Goal: Information Seeking & Learning: Learn about a topic

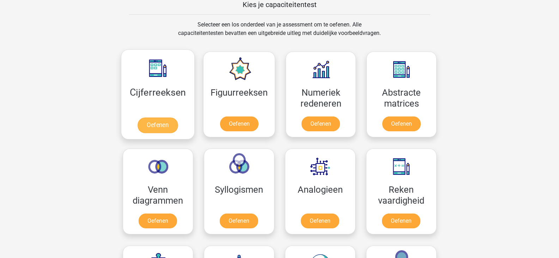
scroll to position [282, 0]
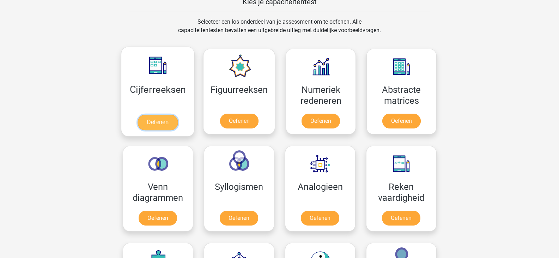
click at [163, 121] on link "Oefenen" at bounding box center [157, 123] width 40 height 16
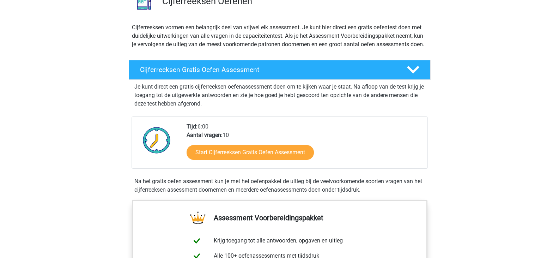
scroll to position [70, 0]
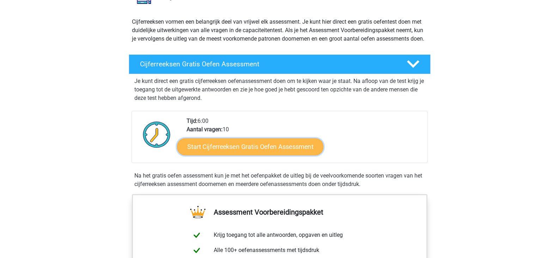
click at [288, 155] on link "Start Cijferreeksen Gratis Oefen Assessment" at bounding box center [250, 146] width 146 height 17
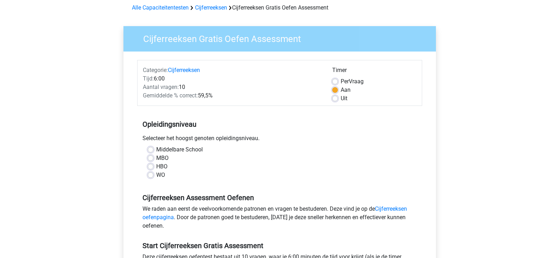
scroll to position [70, 0]
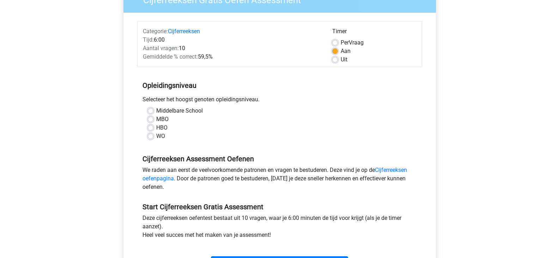
click at [156, 128] on label "HBO" at bounding box center [161, 127] width 11 height 8
click at [150, 128] on input "HBO" at bounding box center [151, 126] width 6 height 7
radio input "true"
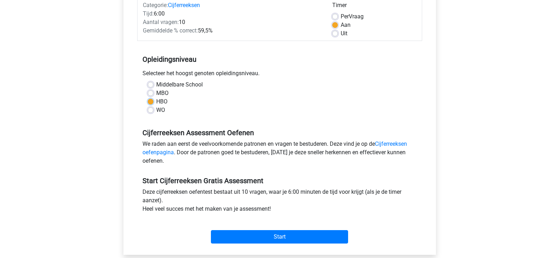
scroll to position [141, 0]
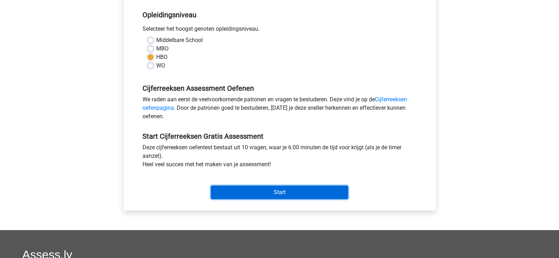
click at [291, 197] on input "Start" at bounding box center [279, 191] width 137 height 13
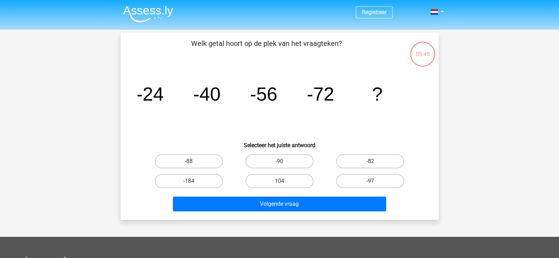
click at [363, 160] on label "-82" at bounding box center [370, 161] width 68 height 14
click at [370, 161] on input "-82" at bounding box center [372, 163] width 5 height 5
radio input "true"
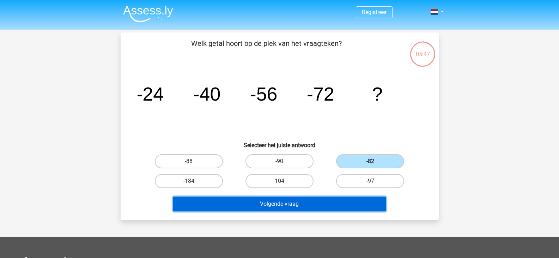
click at [308, 203] on button "Volgende vraag" at bounding box center [279, 203] width 213 height 15
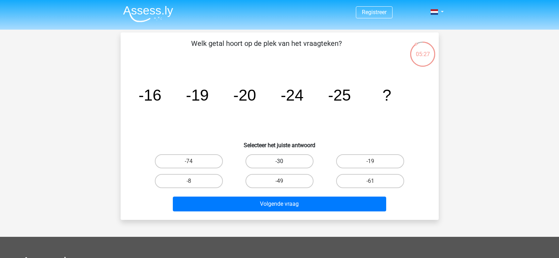
click at [293, 163] on label "-30" at bounding box center [279, 161] width 68 height 14
click at [284, 163] on input "-30" at bounding box center [281, 163] width 5 height 5
radio input "true"
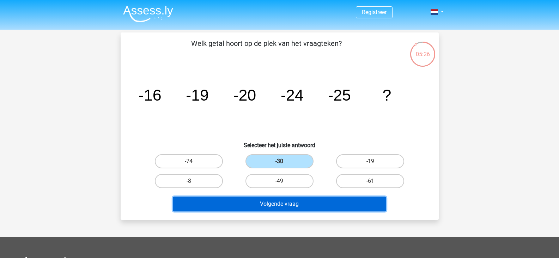
click at [298, 201] on button "Volgende vraag" at bounding box center [279, 203] width 213 height 15
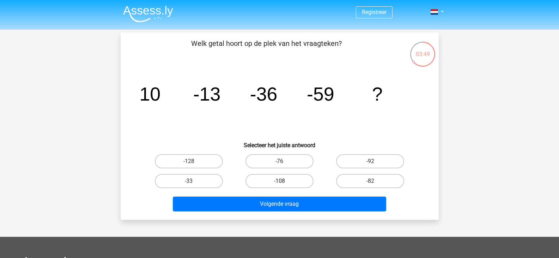
click at [277, 178] on label "-108" at bounding box center [279, 181] width 68 height 14
click at [279, 181] on input "-108" at bounding box center [281, 183] width 5 height 5
radio input "true"
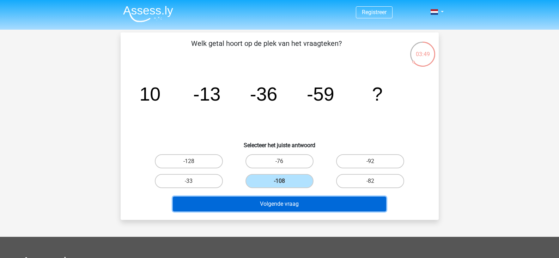
click at [284, 203] on button "Volgende vraag" at bounding box center [279, 203] width 213 height 15
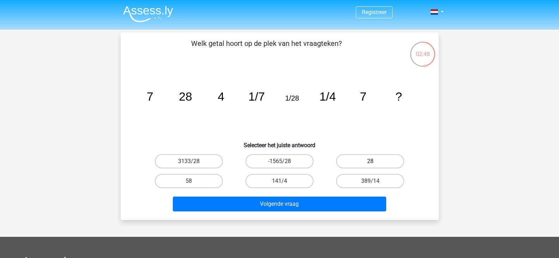
click at [363, 155] on label "28" at bounding box center [370, 161] width 68 height 14
click at [370, 161] on input "28" at bounding box center [372, 163] width 5 height 5
radio input "true"
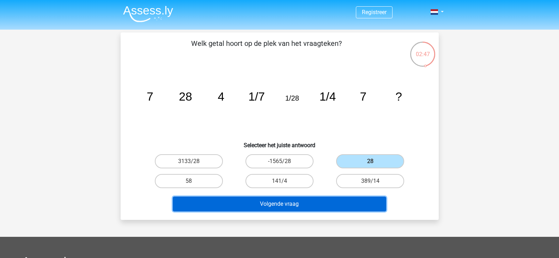
click at [345, 206] on button "Volgende vraag" at bounding box center [279, 203] width 213 height 15
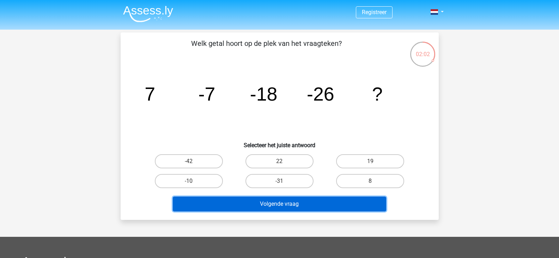
click at [325, 199] on button "Volgende vraag" at bounding box center [279, 203] width 213 height 15
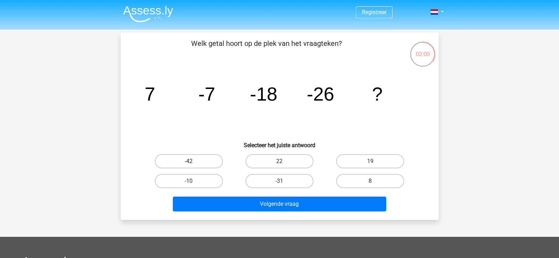
click at [203, 160] on label "-42" at bounding box center [189, 161] width 68 height 14
click at [193, 161] on input "-42" at bounding box center [191, 163] width 5 height 5
radio input "true"
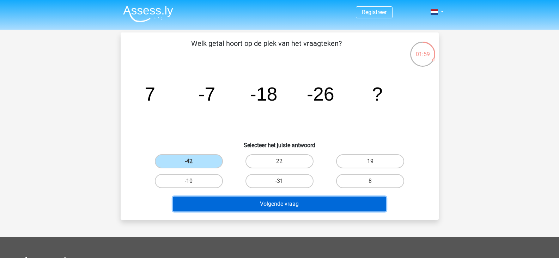
click at [303, 205] on button "Volgende vraag" at bounding box center [279, 203] width 213 height 15
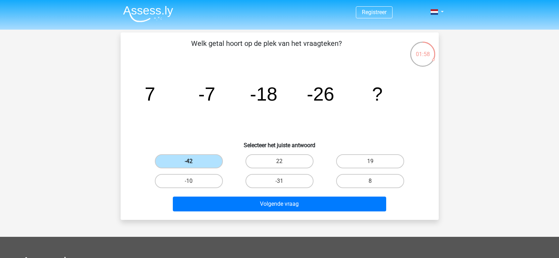
click at [210, 160] on label "-42" at bounding box center [189, 161] width 68 height 14
click at [193, 161] on input "-42" at bounding box center [191, 163] width 5 height 5
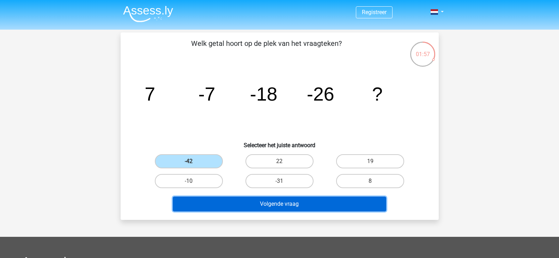
click at [290, 199] on button "Volgende vraag" at bounding box center [279, 203] width 213 height 15
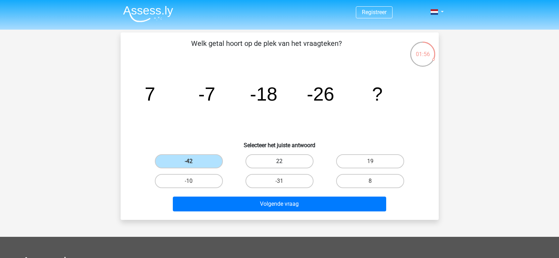
click at [265, 164] on label "22" at bounding box center [279, 161] width 68 height 14
click at [279, 164] on input "22" at bounding box center [281, 163] width 5 height 5
radio input "true"
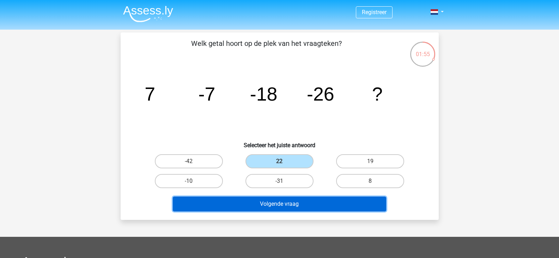
click at [295, 206] on button "Volgende vraag" at bounding box center [279, 203] width 213 height 15
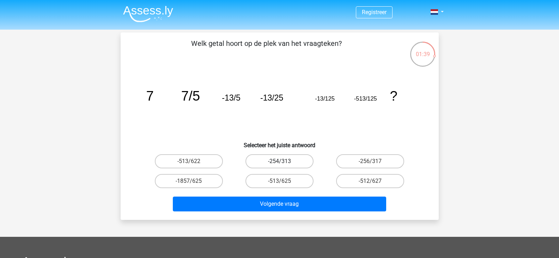
click at [298, 159] on label "-254/313" at bounding box center [279, 161] width 68 height 14
click at [284, 161] on input "-254/313" at bounding box center [281, 163] width 5 height 5
radio input "true"
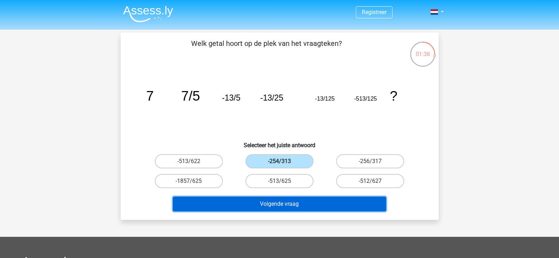
click at [314, 198] on button "Volgende vraag" at bounding box center [279, 203] width 213 height 15
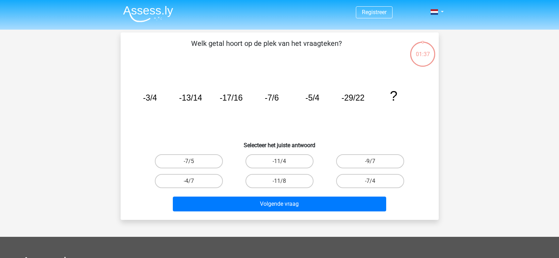
scroll to position [32, 0]
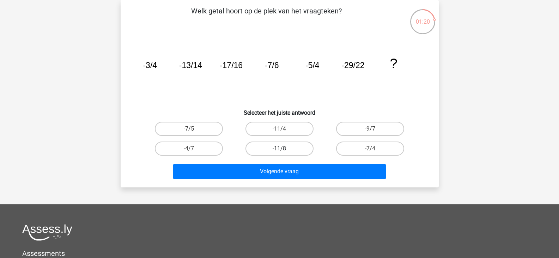
click at [263, 149] on label "-11/8" at bounding box center [279, 148] width 68 height 14
click at [279, 149] on input "-11/8" at bounding box center [281, 150] width 5 height 5
radio input "true"
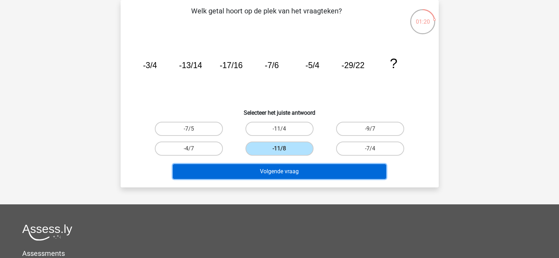
click at [272, 171] on button "Volgende vraag" at bounding box center [279, 171] width 213 height 15
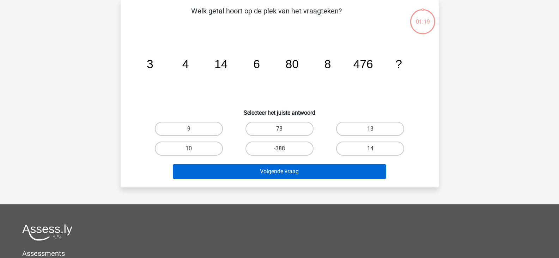
scroll to position [0, 0]
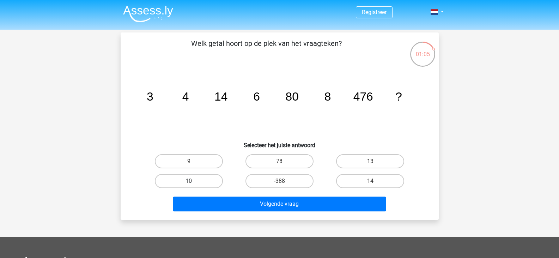
click at [201, 182] on label "10" at bounding box center [189, 181] width 68 height 14
click at [193, 182] on input "10" at bounding box center [191, 183] width 5 height 5
radio input "true"
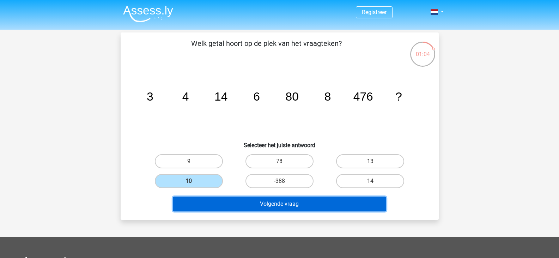
click at [251, 205] on button "Volgende vraag" at bounding box center [279, 203] width 213 height 15
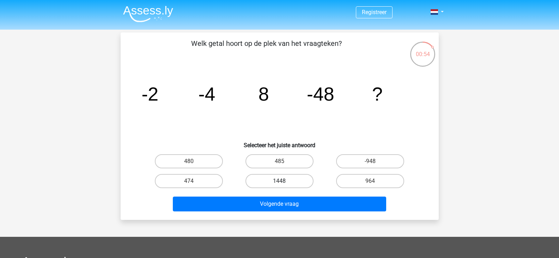
click at [296, 182] on label "1448" at bounding box center [279, 181] width 68 height 14
click at [284, 182] on input "1448" at bounding box center [281, 183] width 5 height 5
radio input "true"
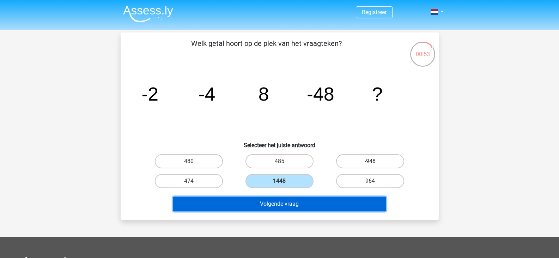
click at [302, 201] on button "Volgende vraag" at bounding box center [279, 203] width 213 height 15
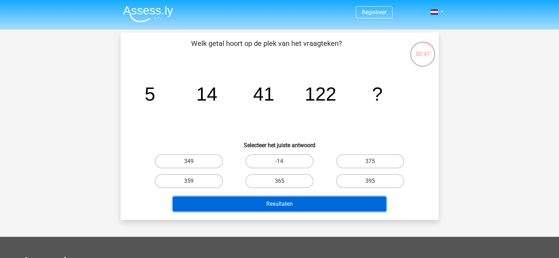
click at [289, 202] on button "Resultaten" at bounding box center [279, 203] width 213 height 15
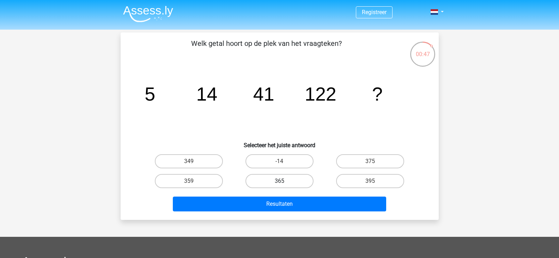
click at [290, 179] on label "365" at bounding box center [279, 181] width 68 height 14
click at [284, 181] on input "365" at bounding box center [281, 183] width 5 height 5
radio input "true"
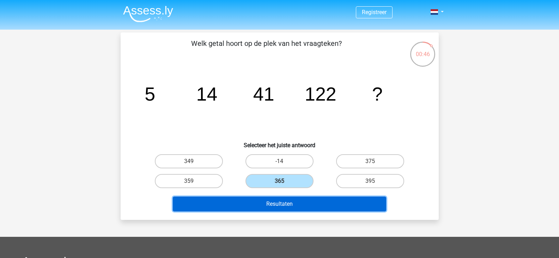
click at [289, 205] on button "Resultaten" at bounding box center [279, 203] width 213 height 15
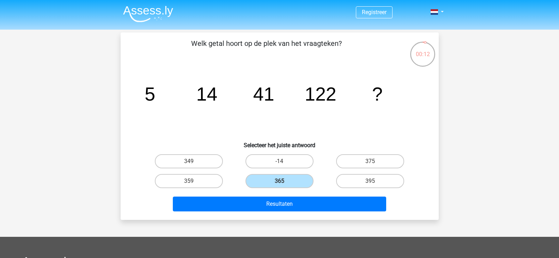
click at [144, 7] on img at bounding box center [148, 14] width 50 height 17
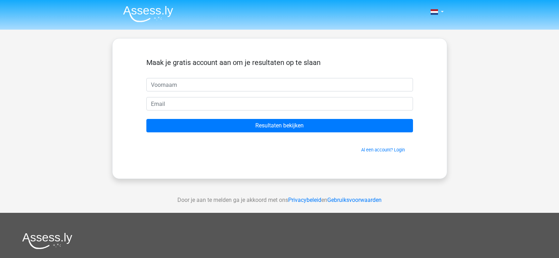
click at [246, 88] on input "text" at bounding box center [279, 84] width 266 height 13
type input "Meike"
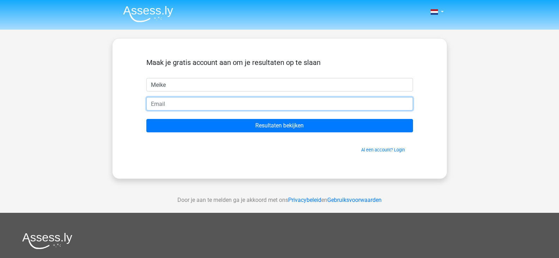
click at [175, 107] on input "email" at bounding box center [279, 103] width 266 height 13
type input "[EMAIL_ADDRESS][DOMAIN_NAME]"
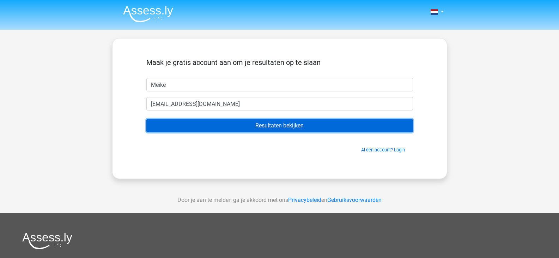
click at [240, 129] on input "Resultaten bekijken" at bounding box center [279, 125] width 266 height 13
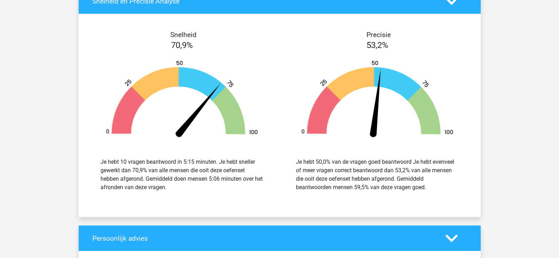
scroll to position [810, 0]
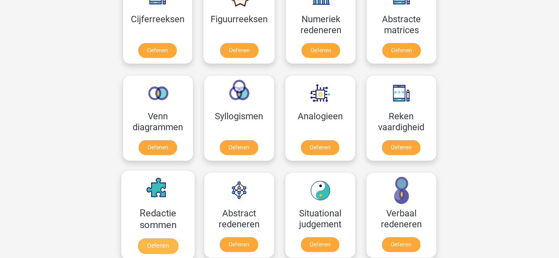
scroll to position [388, 0]
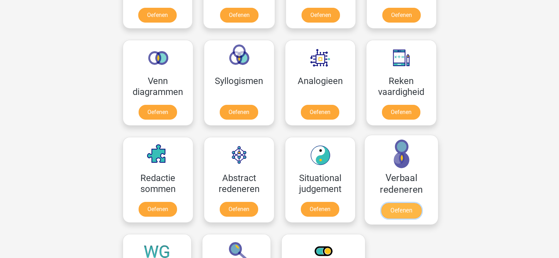
click at [399, 204] on link "Oefenen" at bounding box center [401, 211] width 40 height 16
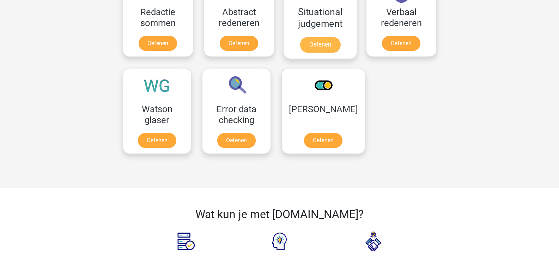
scroll to position [564, 0]
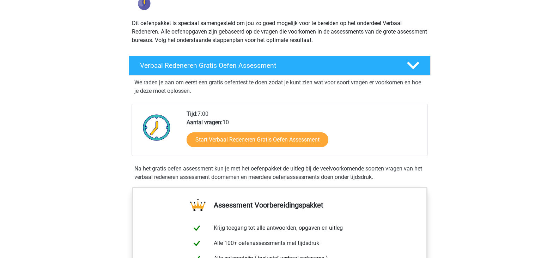
scroll to position [70, 0]
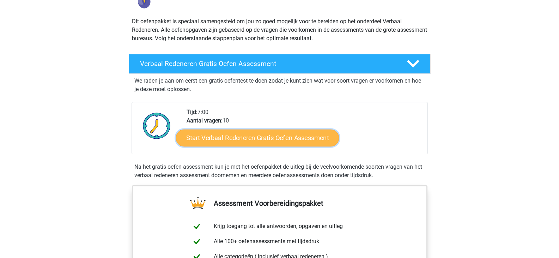
click at [231, 140] on link "Start Verbaal Redeneren Gratis Oefen Assessment" at bounding box center [257, 137] width 163 height 17
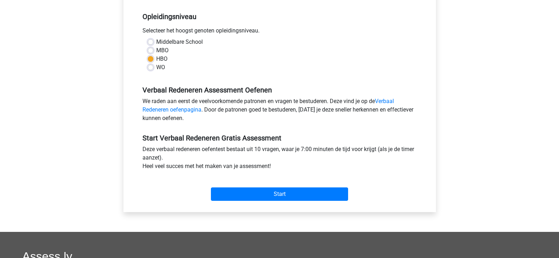
scroll to position [176, 0]
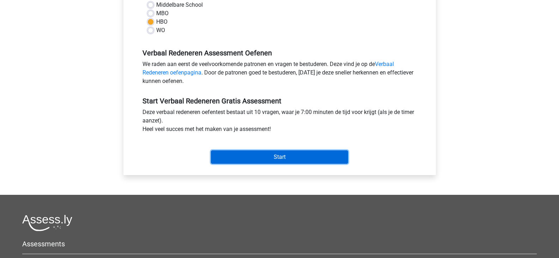
click at [279, 155] on input "Start" at bounding box center [279, 156] width 137 height 13
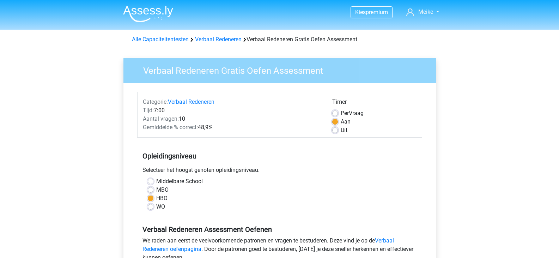
scroll to position [176, 0]
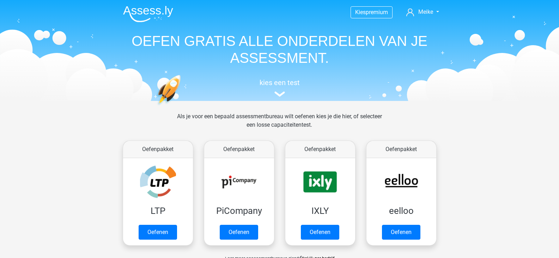
scroll to position [282, 0]
